Goal: Task Accomplishment & Management: Use online tool/utility

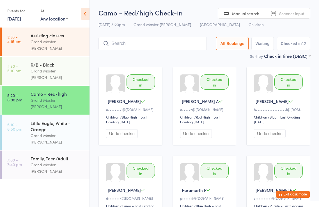
click at [297, 194] on button "Exit kiosk mode" at bounding box center [293, 194] width 34 height 7
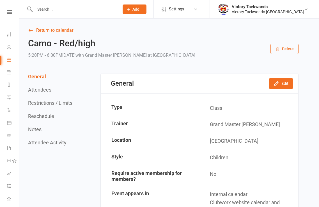
click at [61, 9] on input "text" at bounding box center [74, 9] width 82 height 8
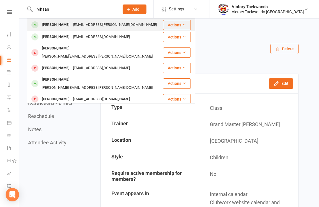
type input "vihaan"
click at [62, 25] on div "[PERSON_NAME]" at bounding box center [55, 25] width 31 height 8
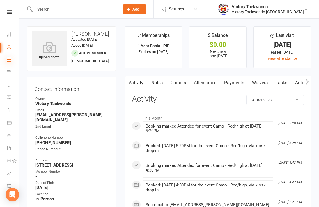
click at [7, 60] on icon at bounding box center [9, 59] width 4 height 4
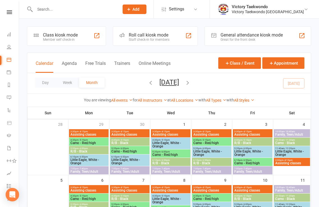
click at [87, 40] on div "Class kiosk mode Member self check-in" at bounding box center [66, 35] width 79 height 19
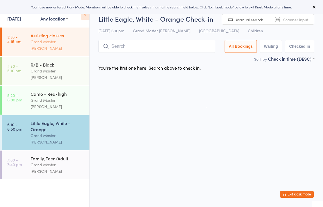
click at [69, 49] on div "Assisting classes Grand Master [PERSON_NAME]" at bounding box center [60, 41] width 59 height 29
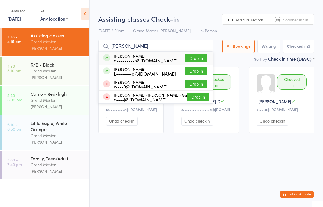
type input "[PERSON_NAME]"
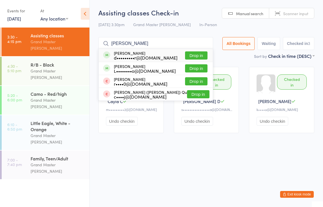
click at [199, 57] on button "Drop in" at bounding box center [196, 55] width 22 height 8
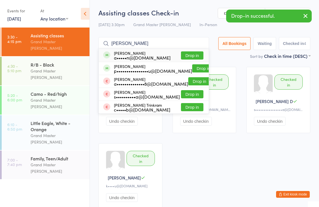
type input "[PERSON_NAME]"
click at [192, 55] on button "Drop in" at bounding box center [192, 55] width 22 height 8
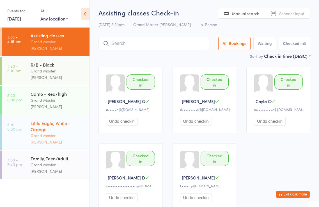
click at [53, 120] on div "Little Eagle, White - Orange" at bounding box center [58, 126] width 54 height 12
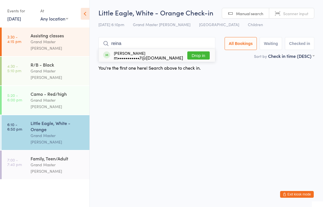
type input "reina"
click at [205, 55] on button "Drop in" at bounding box center [198, 55] width 22 height 8
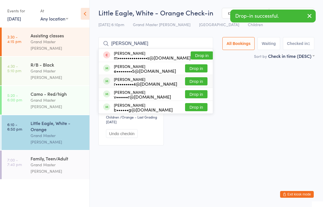
type input "[PERSON_NAME]"
click at [193, 81] on button "Drop in" at bounding box center [196, 81] width 22 height 8
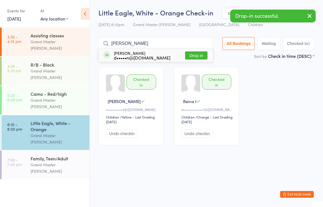
type input "[PERSON_NAME]"
click at [199, 54] on button "Drop in" at bounding box center [196, 55] width 22 height 8
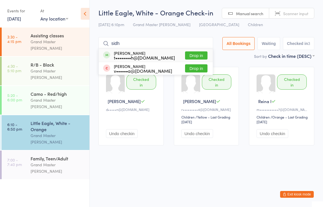
type input "sidh"
click at [196, 54] on button "Drop in" at bounding box center [196, 55] width 22 height 8
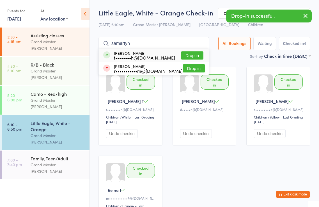
type input "samartyh"
click at [197, 52] on button "Drop in" at bounding box center [192, 55] width 22 height 8
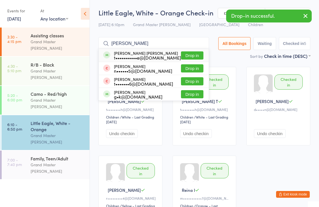
type input "[PERSON_NAME]"
click at [200, 52] on button "Drop in" at bounding box center [192, 55] width 22 height 8
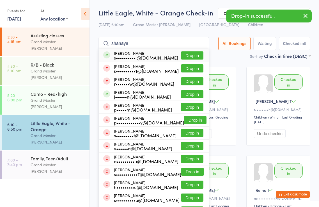
type input "shanaya"
click at [195, 55] on button "Drop in" at bounding box center [192, 55] width 22 height 8
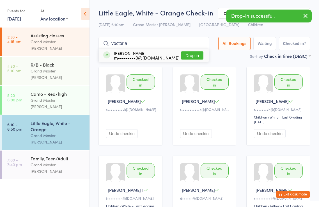
type input "voctoria"
click at [195, 54] on button "Drop in" at bounding box center [192, 55] width 22 height 8
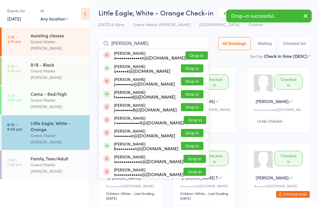
type input "[PERSON_NAME]"
click at [187, 93] on button "Drop in" at bounding box center [192, 94] width 22 height 8
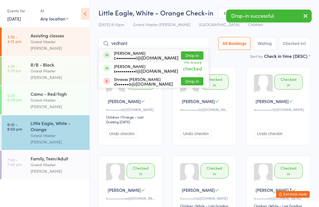
type input "vedhant"
click at [193, 54] on button "Drop in" at bounding box center [192, 55] width 22 height 8
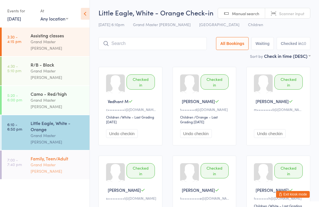
click at [66, 161] on div "Grand Master [PERSON_NAME]" at bounding box center [58, 167] width 54 height 13
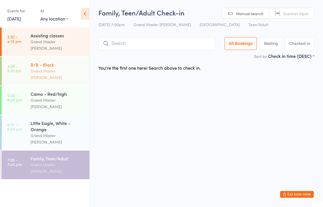
click at [53, 62] on div "R/B - Black" at bounding box center [58, 64] width 54 height 6
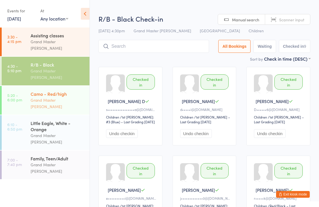
click at [62, 93] on div "Camo - Red/high Grand Master [PERSON_NAME]" at bounding box center [60, 100] width 59 height 29
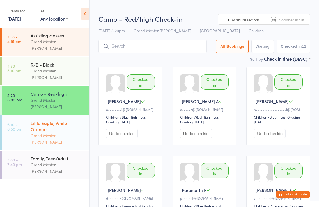
click at [55, 132] on div "Grand Master [PERSON_NAME]" at bounding box center [58, 138] width 54 height 13
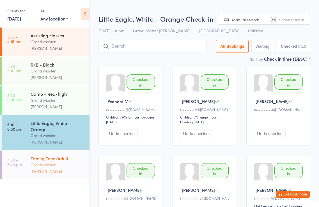
click at [61, 150] on div "Family, Teen/Adult Grand Master [PERSON_NAME]" at bounding box center [60, 164] width 59 height 29
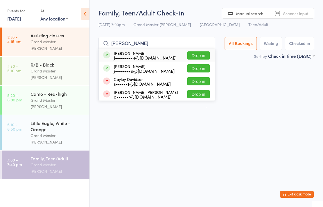
type input "[PERSON_NAME]"
click at [198, 53] on button "Drop in" at bounding box center [198, 55] width 22 height 8
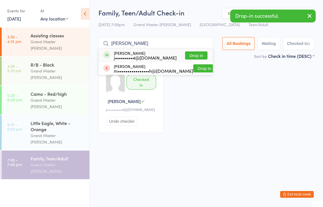
type input "[PERSON_NAME]"
click at [201, 55] on button "Drop in" at bounding box center [196, 55] width 22 height 8
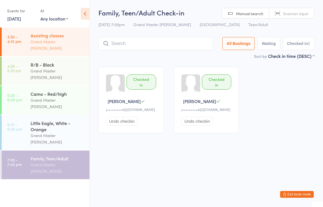
click at [81, 36] on div "Assisting classes" at bounding box center [58, 35] width 54 height 6
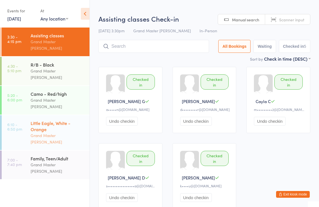
click at [60, 120] on div "Little Eagle, White - Orange" at bounding box center [58, 126] width 54 height 12
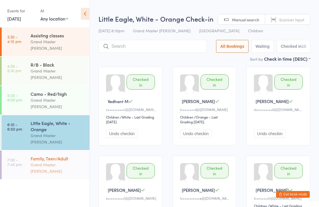
click at [68, 161] on div "Grand Master [PERSON_NAME]" at bounding box center [58, 167] width 54 height 13
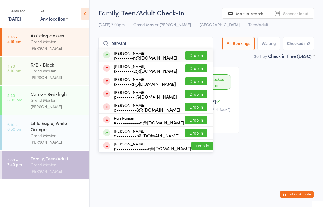
type input "parvani"
click at [199, 54] on button "Drop in" at bounding box center [196, 55] width 22 height 8
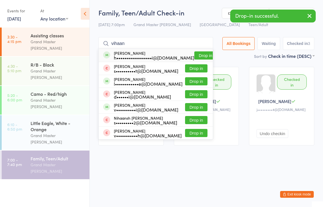
type input "vihaan"
click at [197, 54] on button "Drop in" at bounding box center [205, 55] width 22 height 8
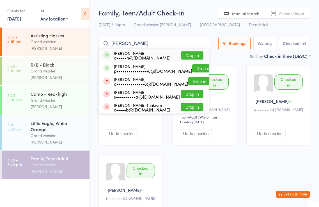
type input "[PERSON_NAME]"
click at [193, 54] on button "Drop in" at bounding box center [192, 55] width 22 height 8
